Goal: Task Accomplishment & Management: Manage account settings

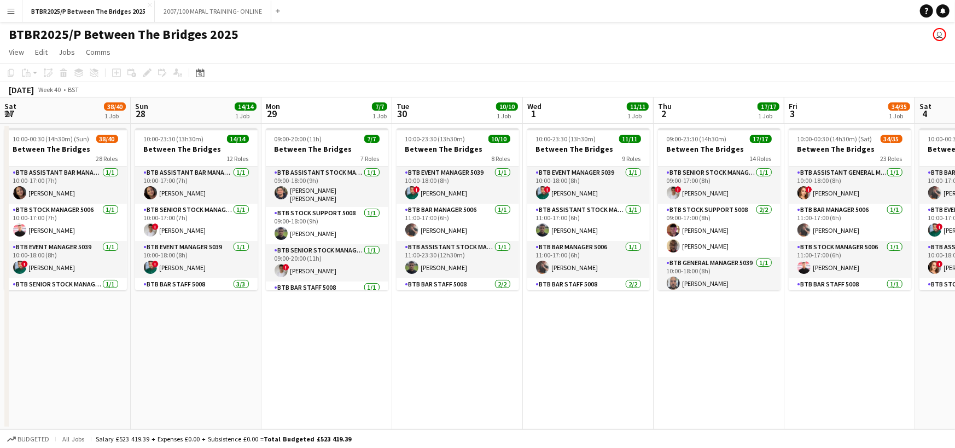
scroll to position [0, 451]
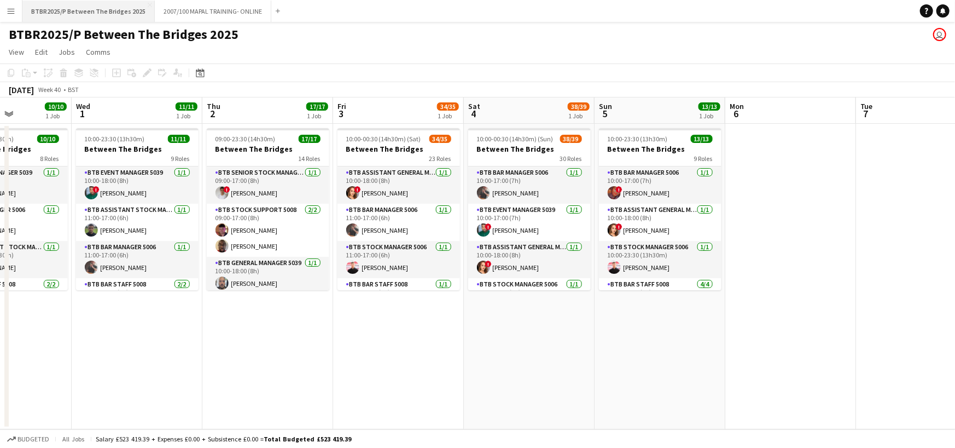
click at [22, 12] on button "BTBR2025/P Between The Bridges 2025 Close" at bounding box center [88, 11] width 132 height 21
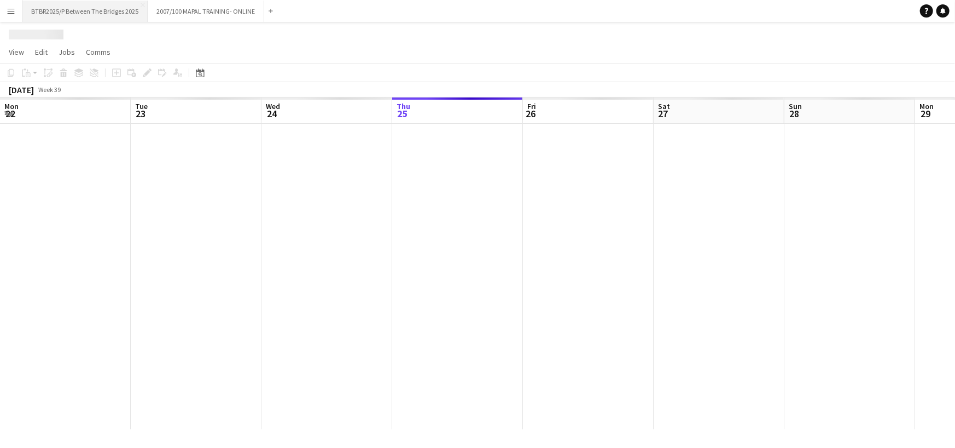
scroll to position [0, 262]
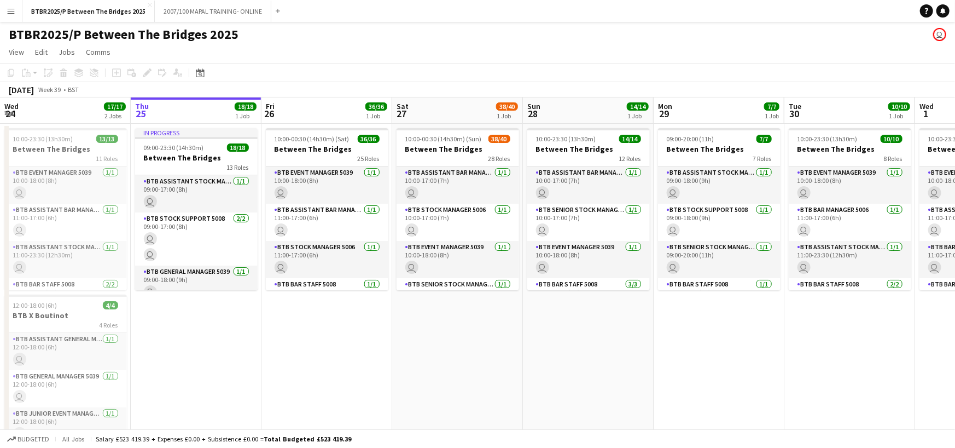
click at [12, 11] on app-icon "Menu" at bounding box center [11, 11] width 9 height 9
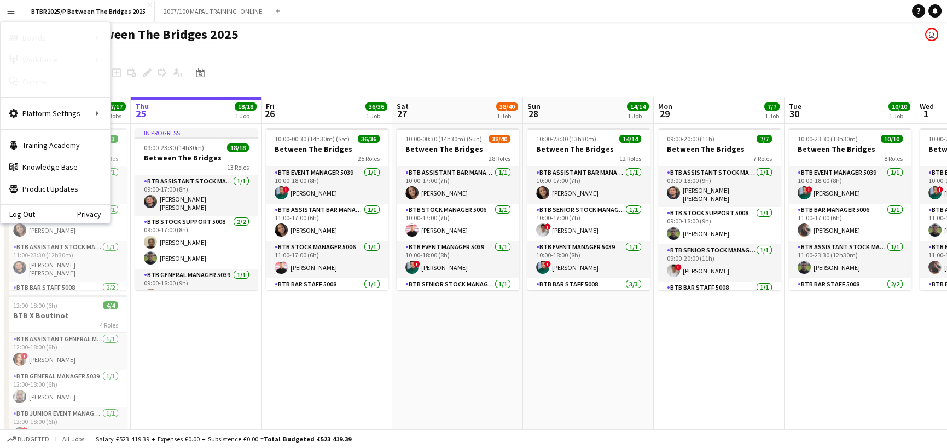
click at [148, 60] on link "My Workforce" at bounding box center [165, 60] width 109 height 22
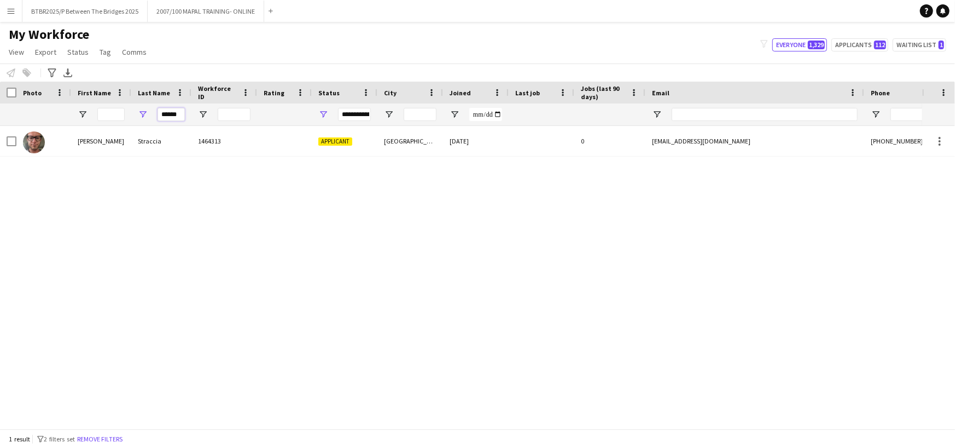
click at [175, 109] on input "******" at bounding box center [171, 114] width 27 height 13
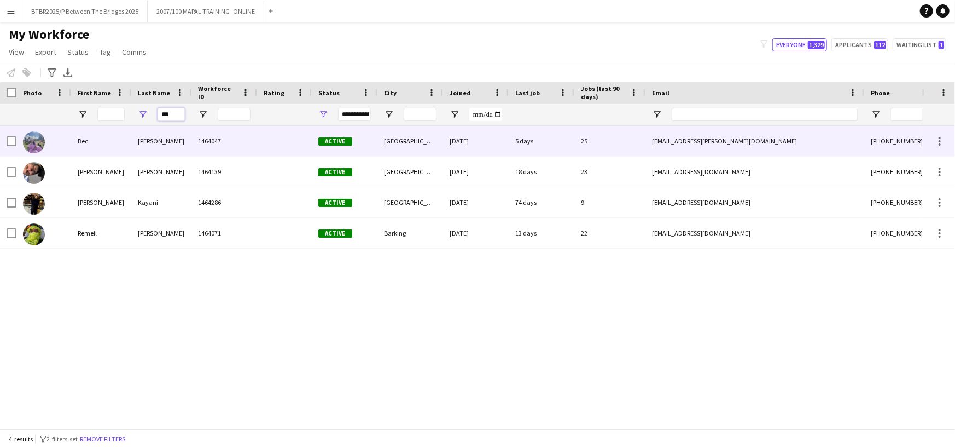
type input "***"
click at [222, 136] on div "1464047" at bounding box center [225, 141] width 66 height 30
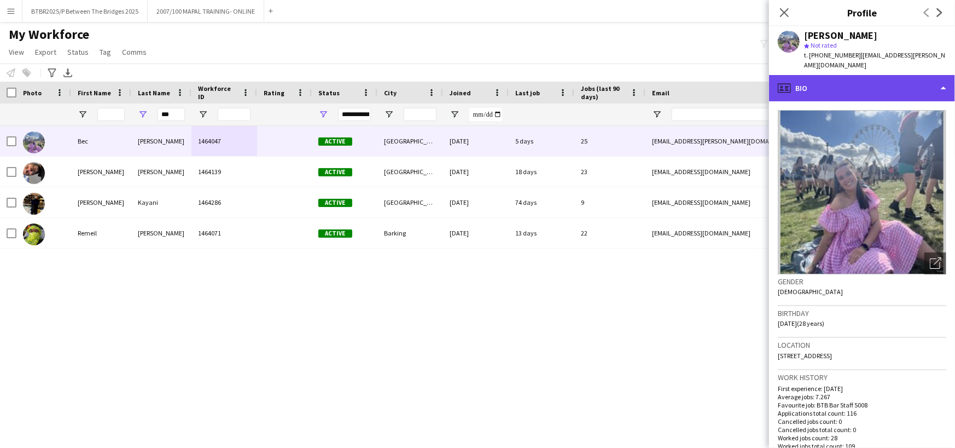
click at [879, 75] on div "profile Bio" at bounding box center [862, 88] width 186 height 26
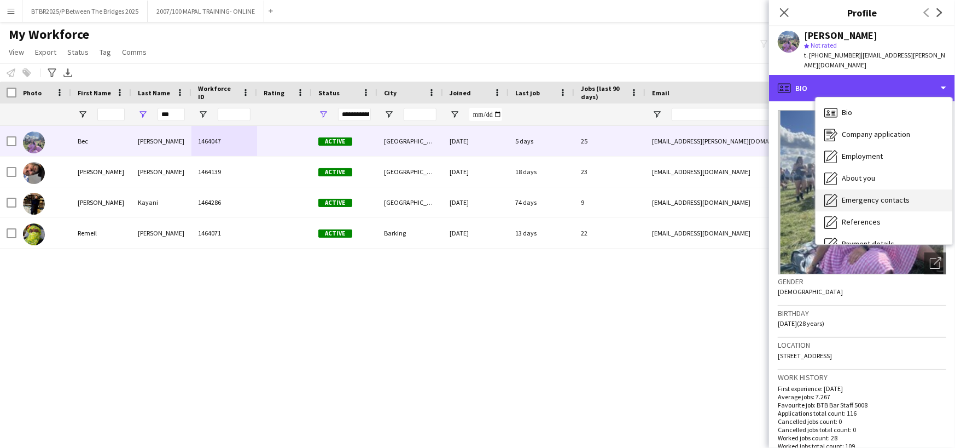
scroll to position [146, 0]
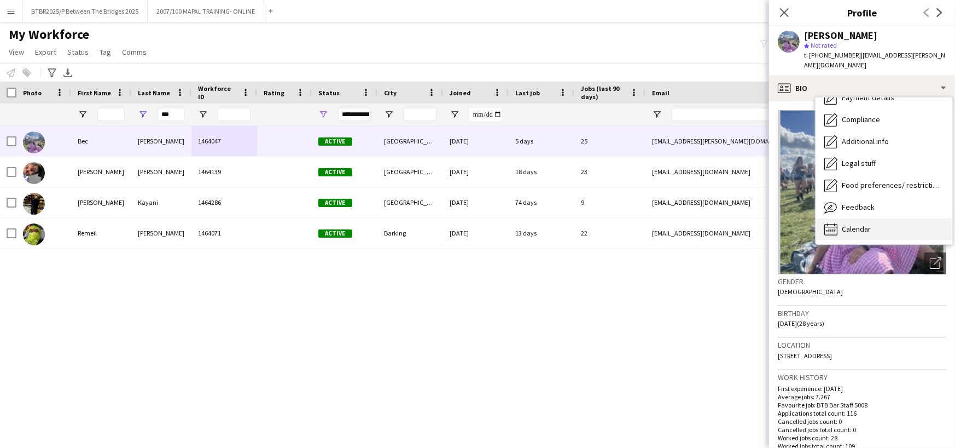
click at [859, 224] on div "Calendar Calendar" at bounding box center [884, 229] width 137 height 22
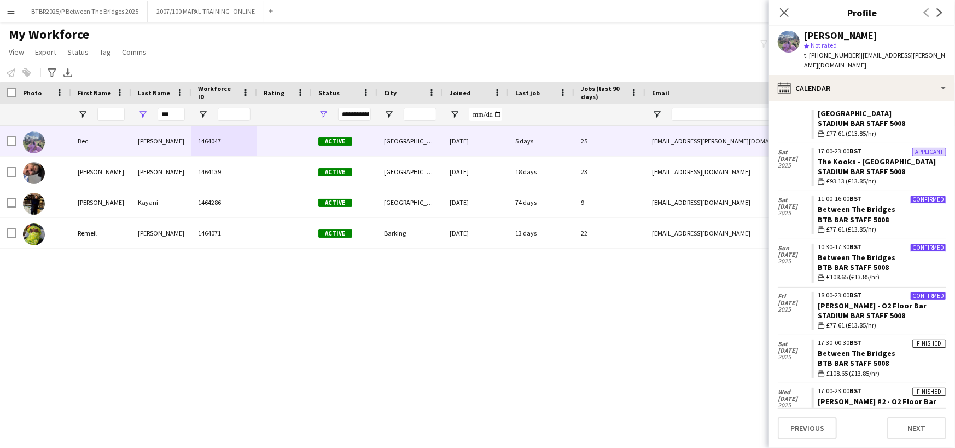
scroll to position [145, 0]
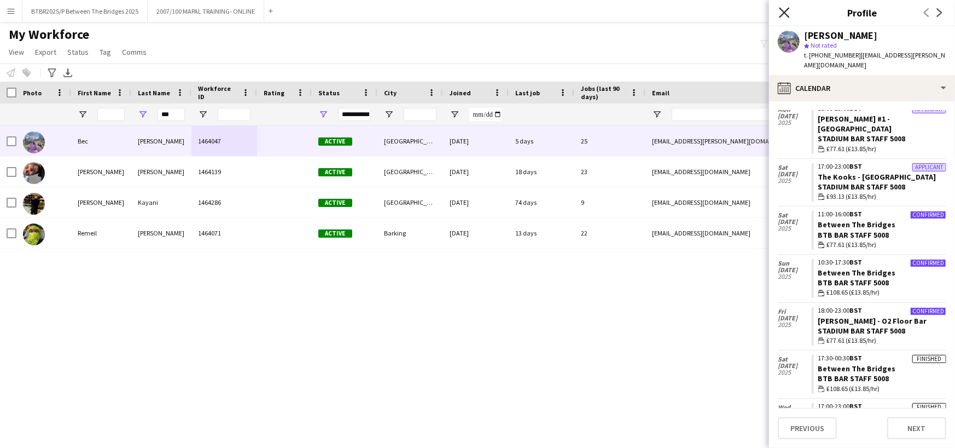
click at [788, 13] on icon "Close pop-in" at bounding box center [784, 12] width 10 height 10
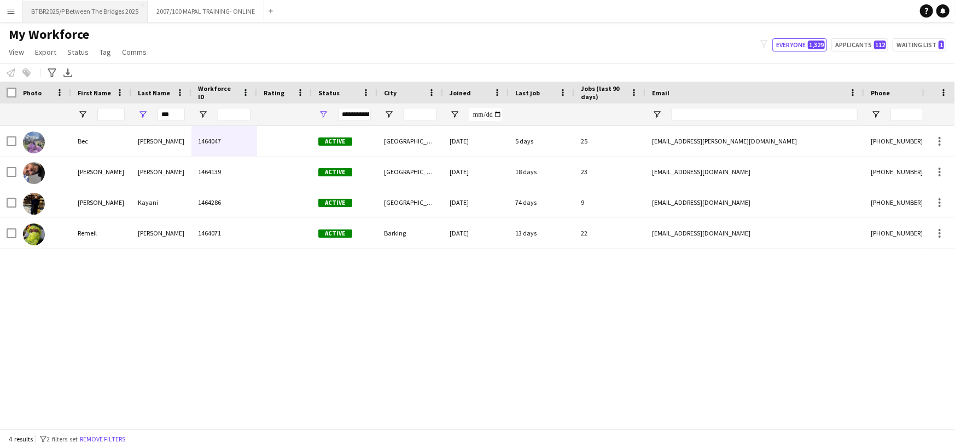
click at [86, 18] on button "BTBR2025/P Between The Bridges 2025 Close" at bounding box center [84, 11] width 125 height 21
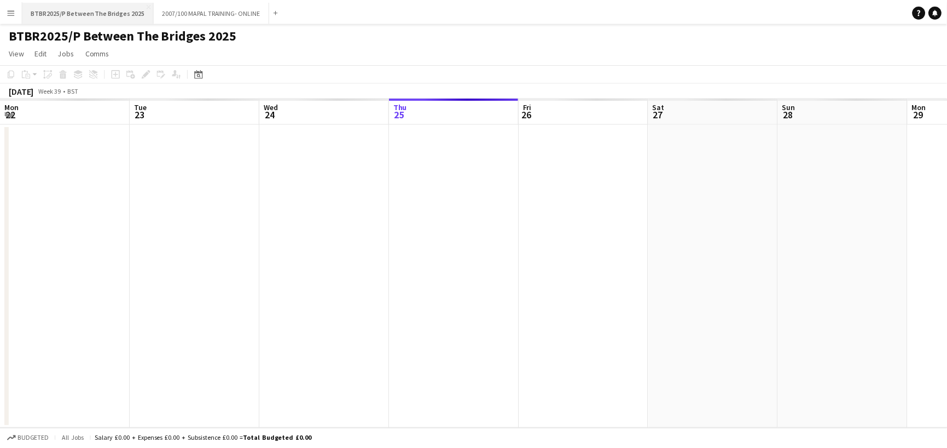
scroll to position [0, 262]
